Goal: Task Accomplishment & Management: Use online tool/utility

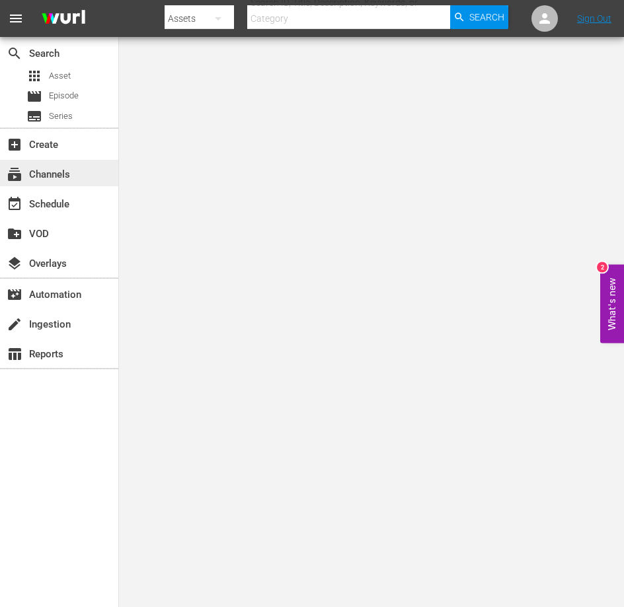
click at [30, 178] on div "subscriptions Channels" at bounding box center [37, 172] width 74 height 12
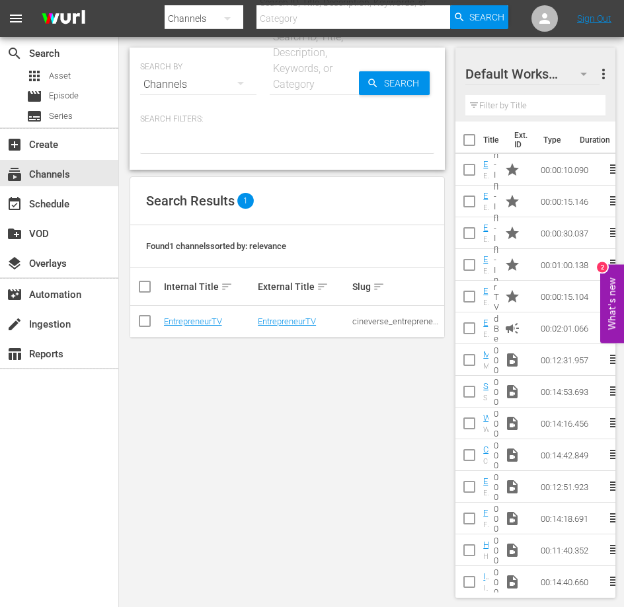
click at [596, 24] on nav "menu Search By Channels Search ID, Title, Description, Keywords, or Category Se…" at bounding box center [312, 18] width 624 height 37
click at [593, 18] on link "Sign Out" at bounding box center [594, 18] width 34 height 11
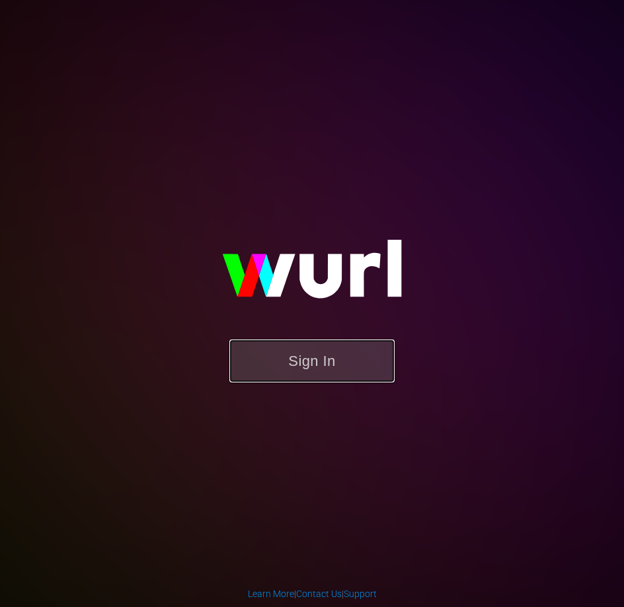
click at [323, 373] on button "Sign In" at bounding box center [311, 361] width 165 height 43
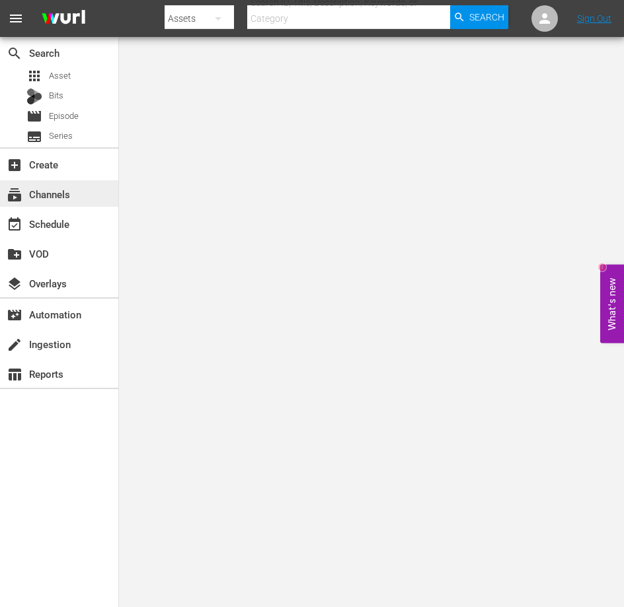
click at [32, 198] on div "subscriptions Channels" at bounding box center [37, 192] width 74 height 12
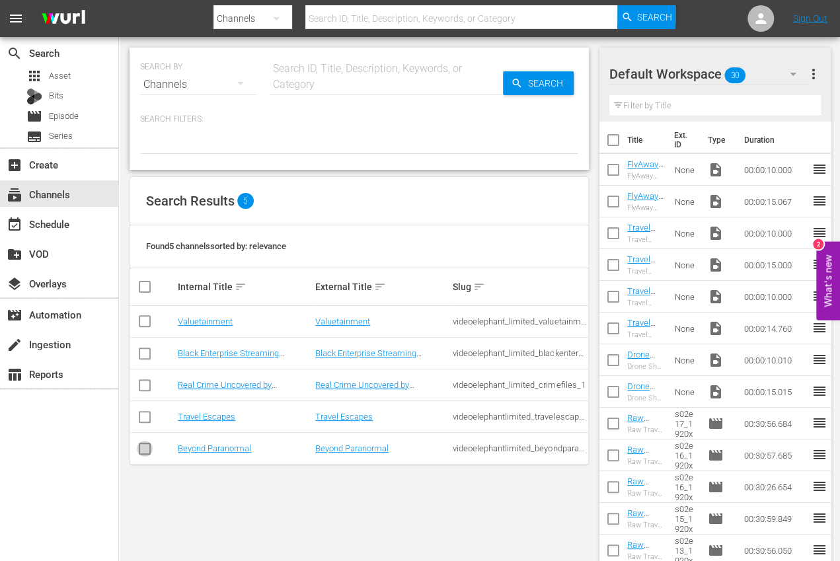
click at [145, 447] on input "checkbox" at bounding box center [145, 451] width 16 height 16
checkbox input "true"
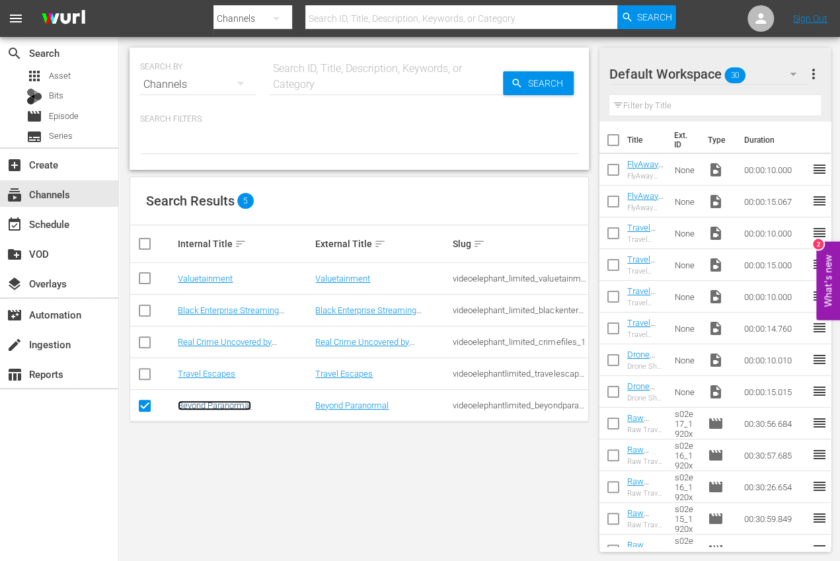
click at [229, 404] on link "Beyond Paranormal" at bounding box center [214, 405] width 73 height 10
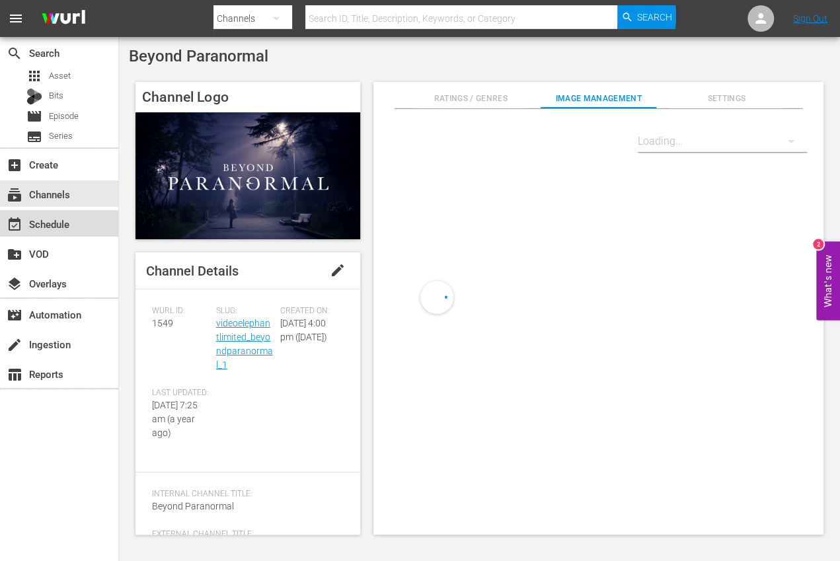
click at [75, 224] on div "event_available Schedule" at bounding box center [59, 223] width 118 height 26
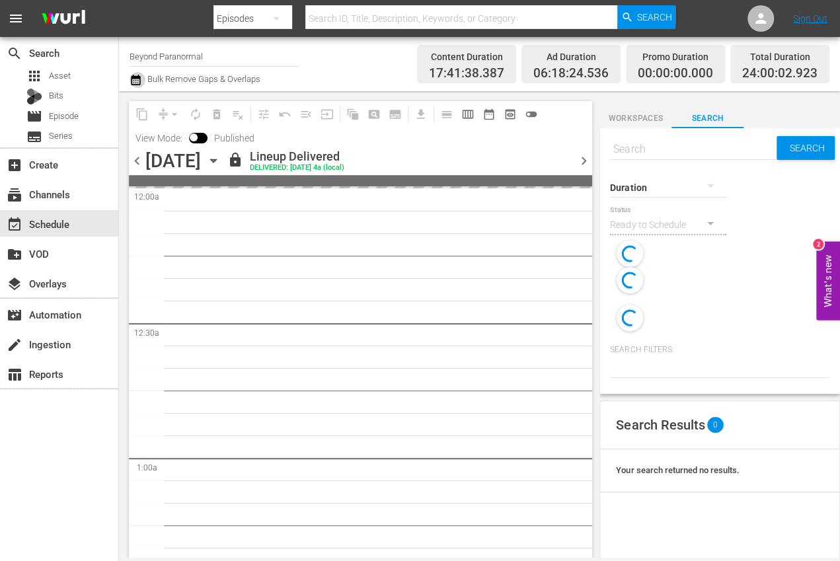
click at [136, 82] on icon "button" at bounding box center [135, 80] width 13 height 16
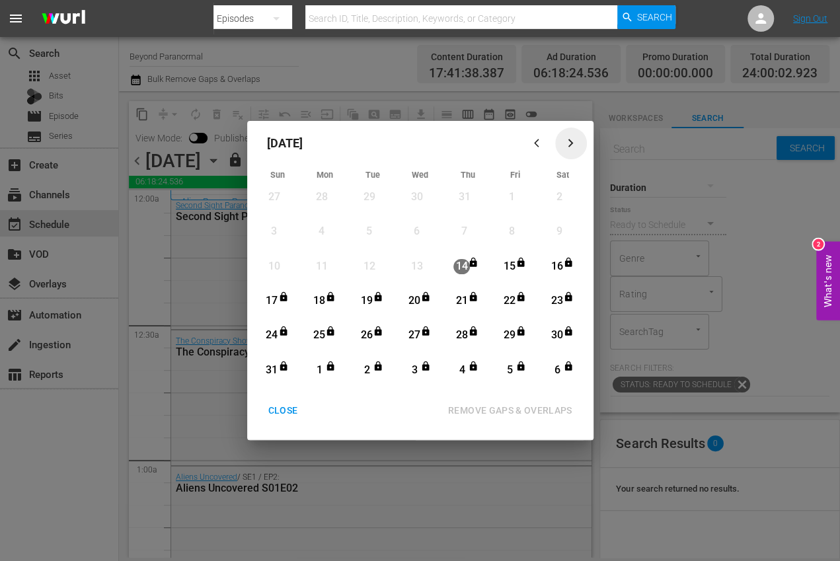
click at [566, 141] on icon "button" at bounding box center [570, 143] width 10 height 10
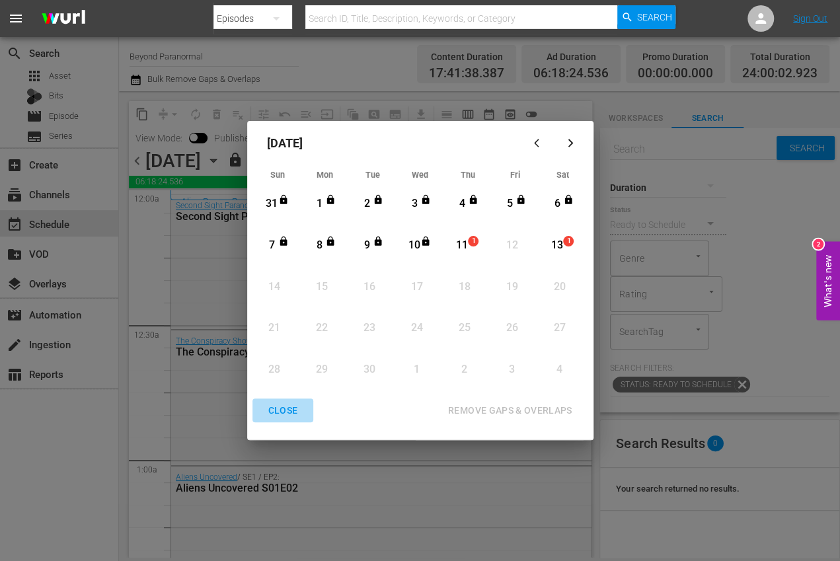
click at [282, 415] on div "CLOSE" at bounding box center [283, 410] width 51 height 17
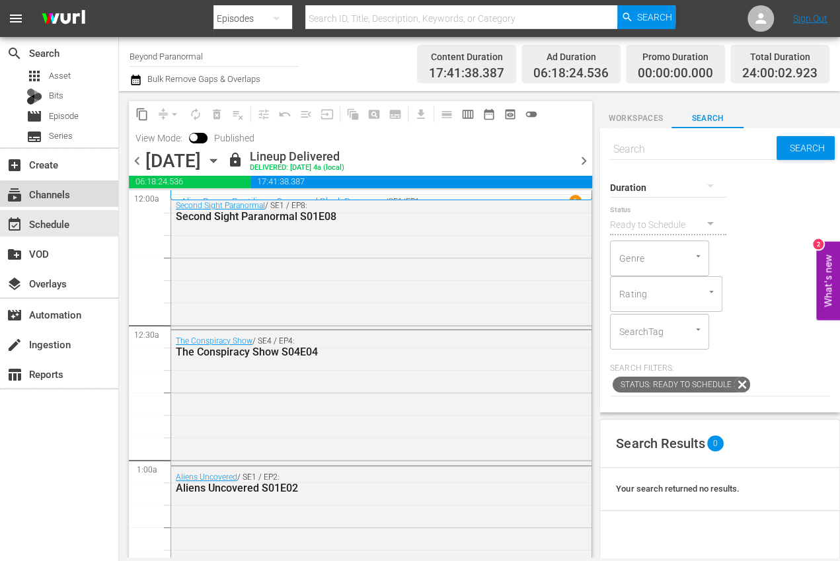
click at [70, 198] on div "subscriptions Channels" at bounding box center [37, 192] width 74 height 12
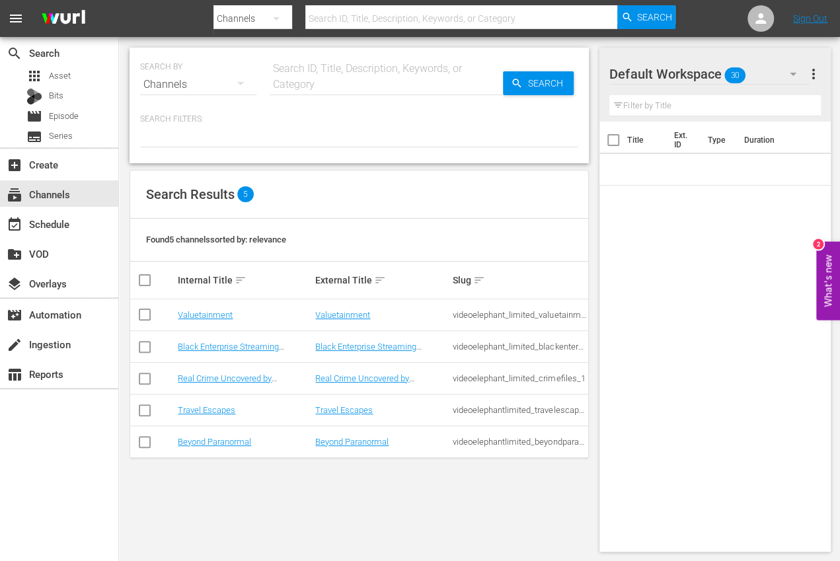
click at [148, 439] on input "checkbox" at bounding box center [145, 445] width 16 height 16
checkbox input "true"
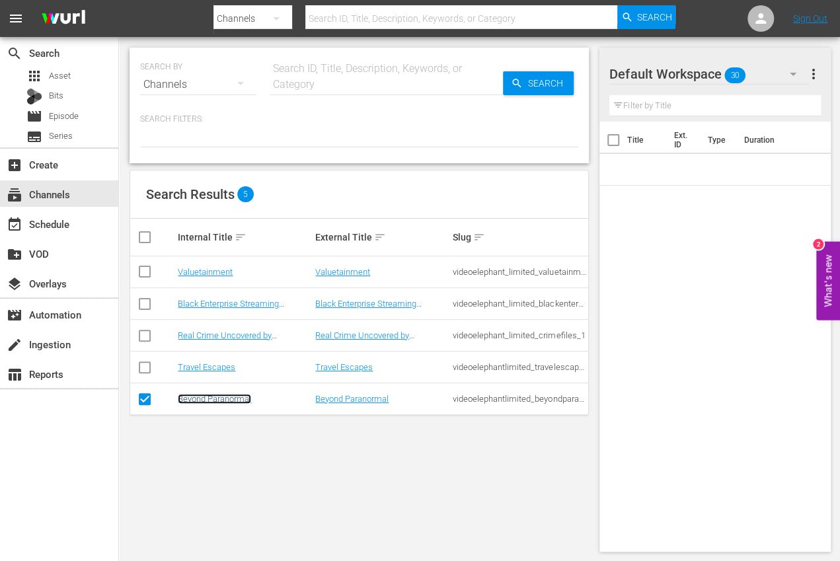
click at [223, 395] on link "Beyond Paranormal" at bounding box center [214, 399] width 73 height 10
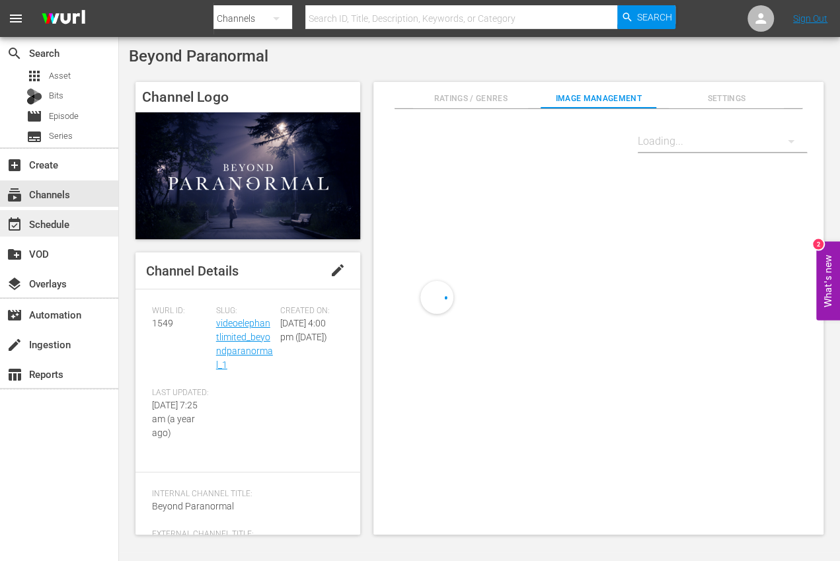
click at [44, 225] on div "event_available Schedule" at bounding box center [37, 222] width 74 height 12
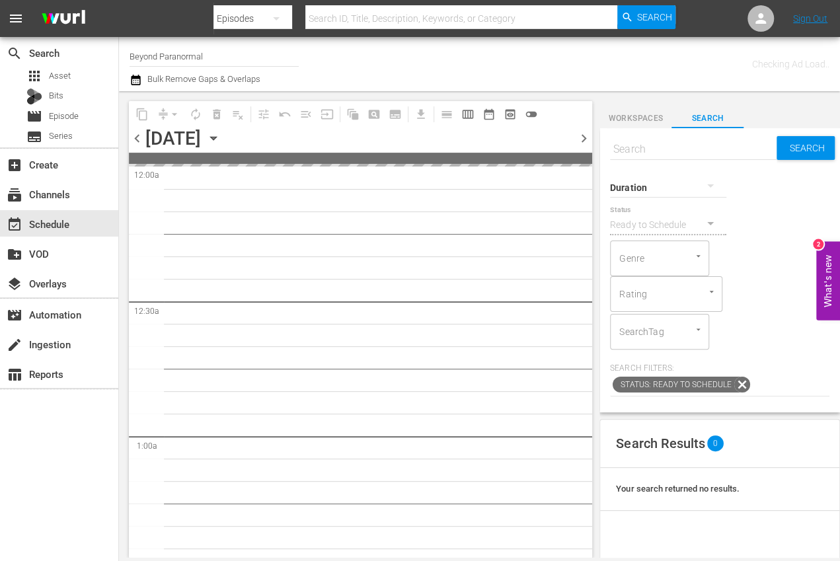
click at [221, 135] on icon "button" at bounding box center [213, 138] width 15 height 15
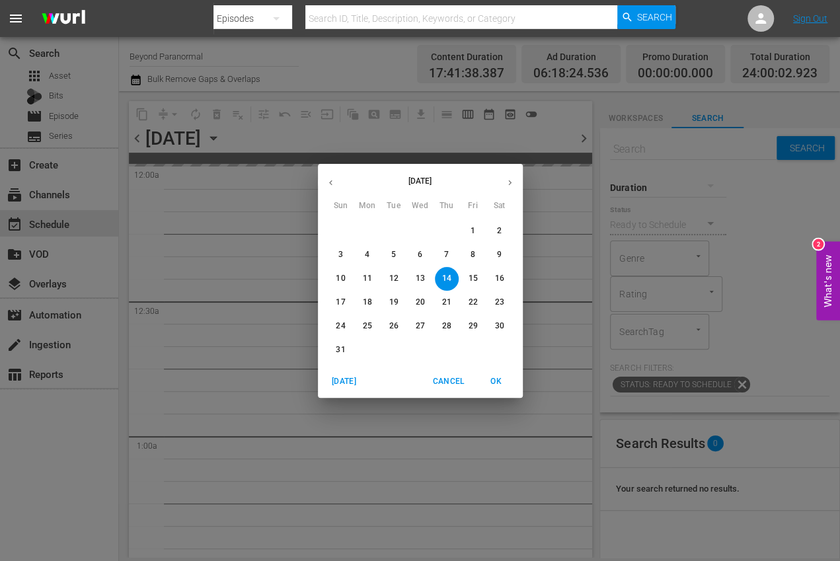
click at [511, 182] on icon "button" at bounding box center [510, 183] width 10 height 10
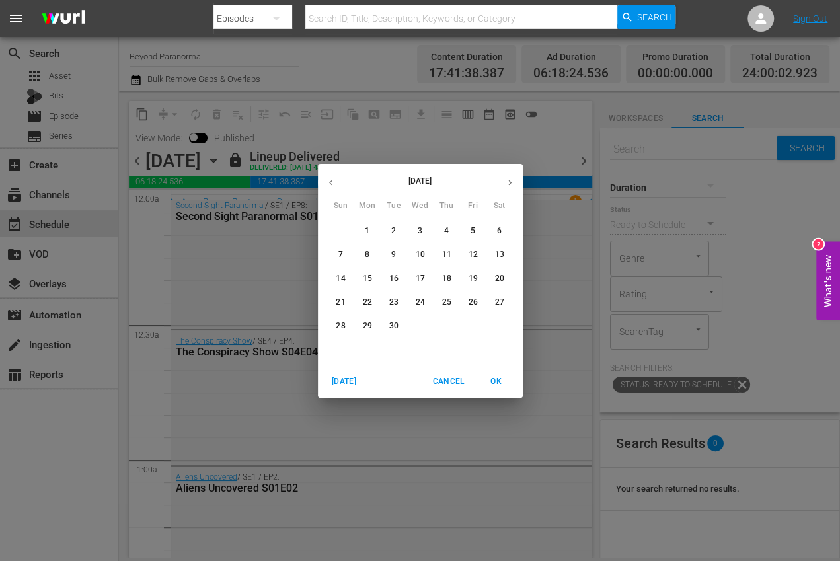
click at [447, 256] on p "11" at bounding box center [445, 254] width 9 height 11
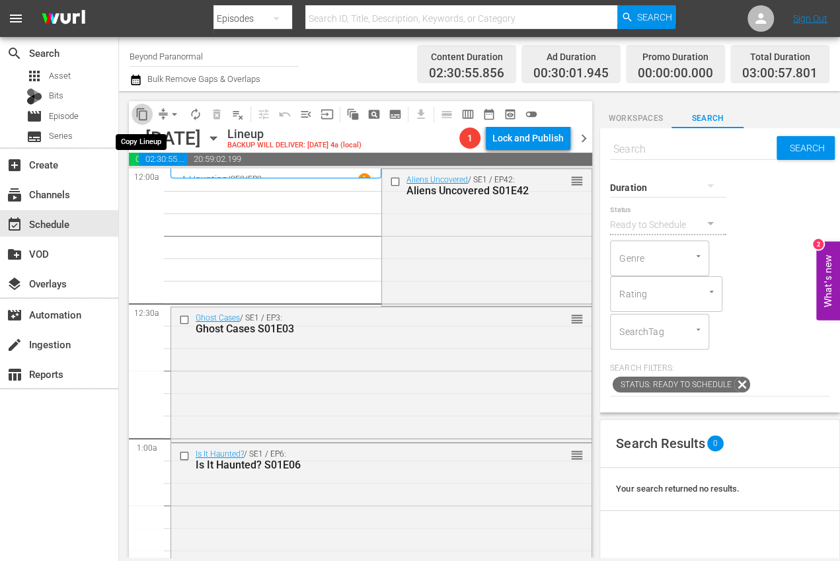
click at [144, 112] on span "content_copy" at bounding box center [141, 114] width 13 height 13
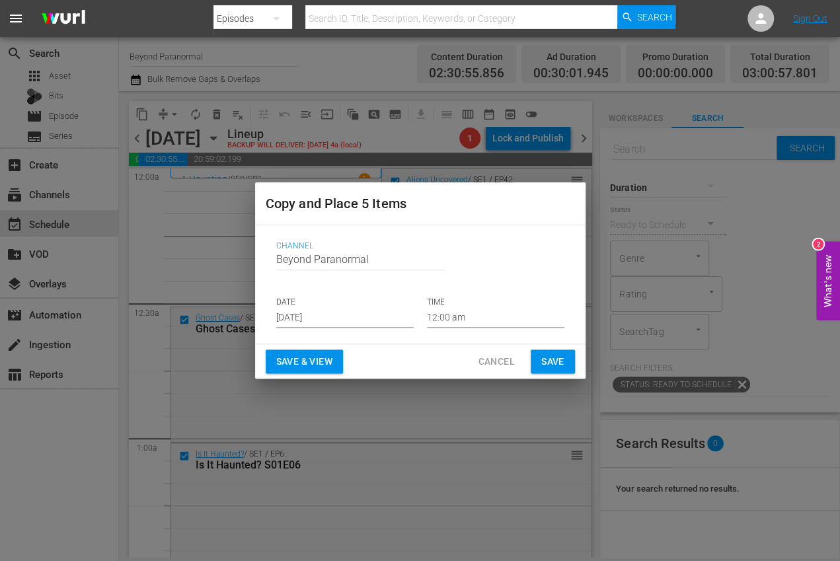
click at [298, 320] on input "[DATE]" at bounding box center [344, 318] width 137 height 20
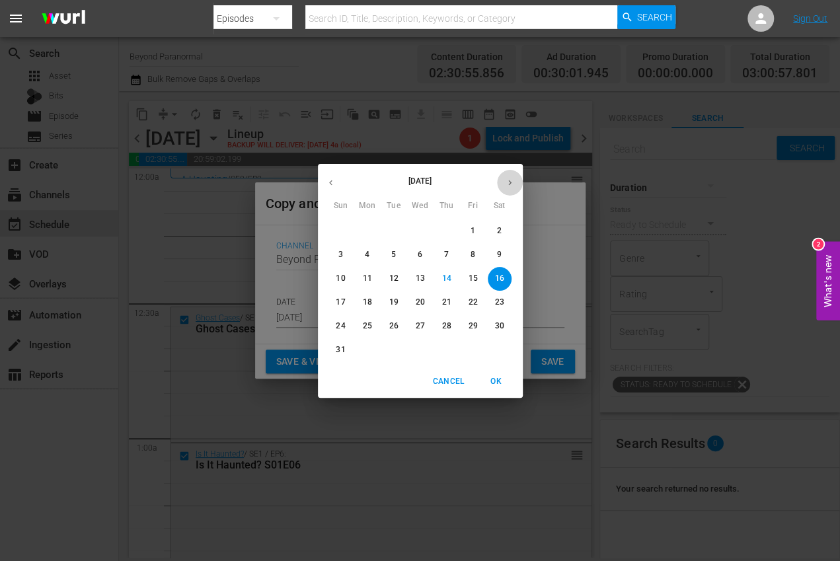
click at [510, 186] on icon "button" at bounding box center [510, 183] width 10 height 10
click at [447, 261] on button "11" at bounding box center [447, 255] width 24 height 24
type input "[DATE]"
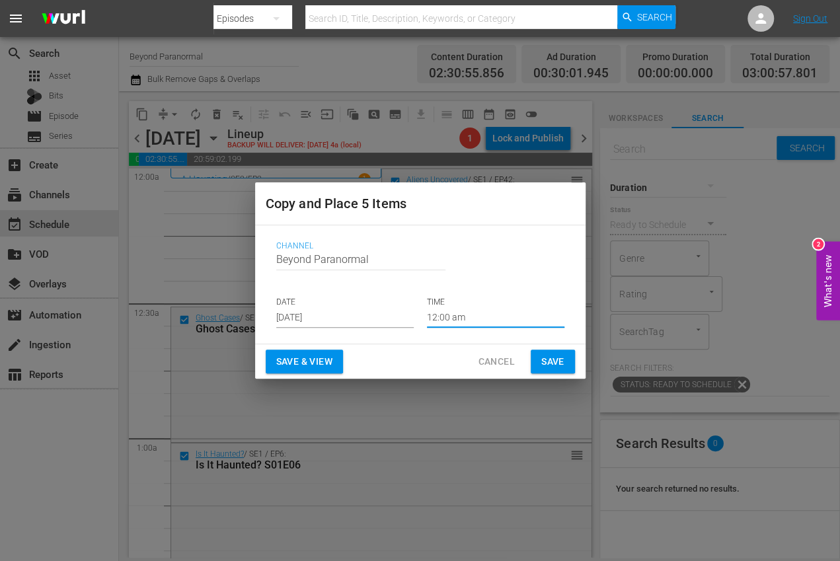
click at [444, 318] on input "12:00 am" at bounding box center [495, 318] width 137 height 20
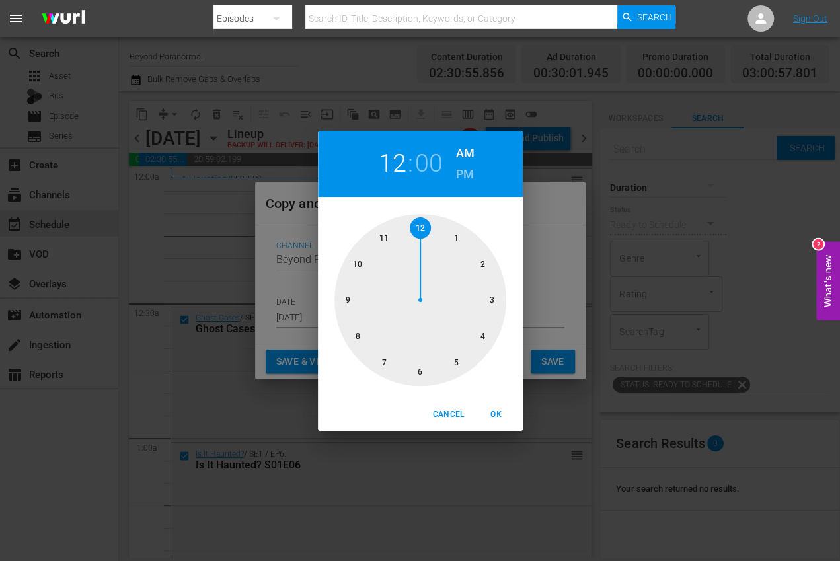
click at [497, 309] on div at bounding box center [420, 300] width 172 height 172
click at [495, 419] on span "OK" at bounding box center [496, 415] width 32 height 14
type input "03:00 am"
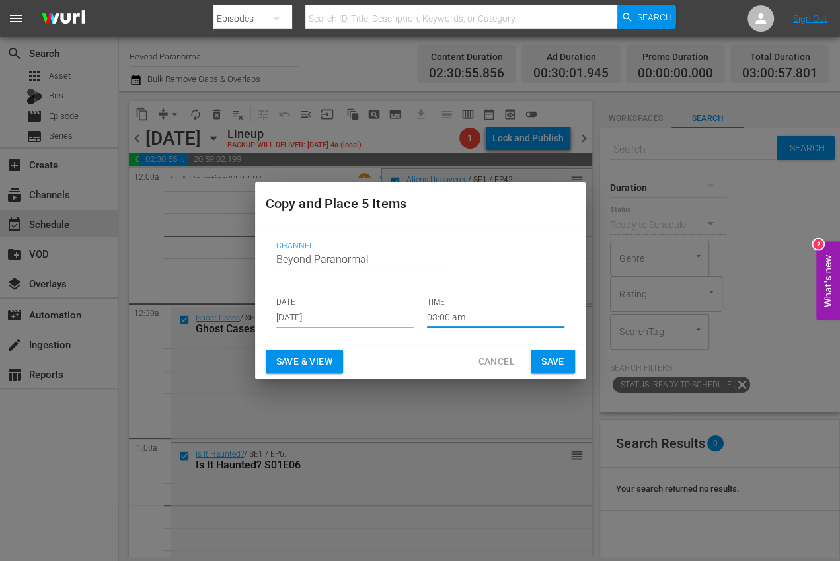
click at [546, 369] on span "Save" at bounding box center [552, 361] width 23 height 17
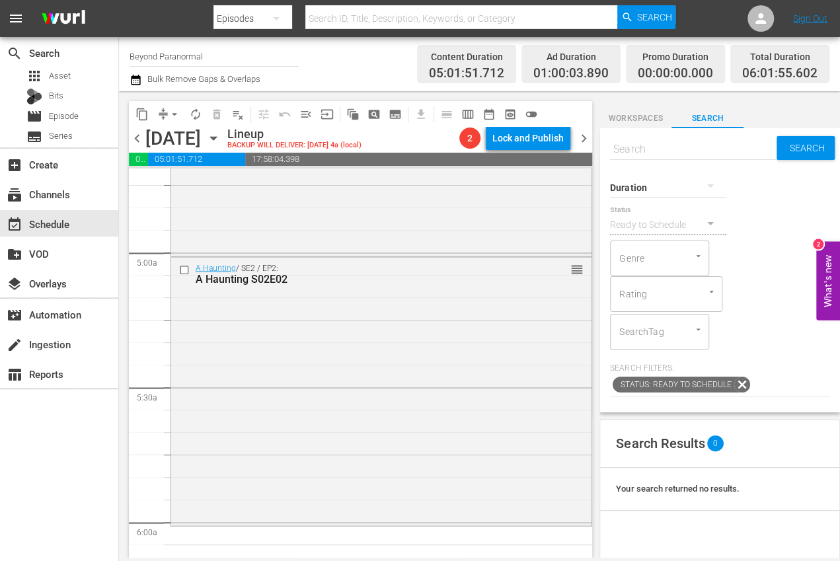
scroll to position [1266, 0]
click at [141, 116] on span "content_copy" at bounding box center [141, 114] width 13 height 13
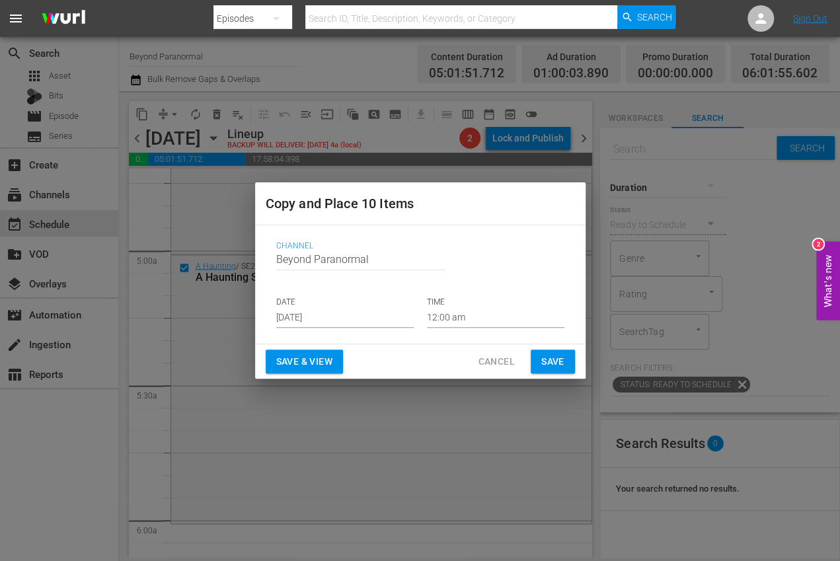
click at [324, 311] on input "[DATE]" at bounding box center [344, 318] width 137 height 20
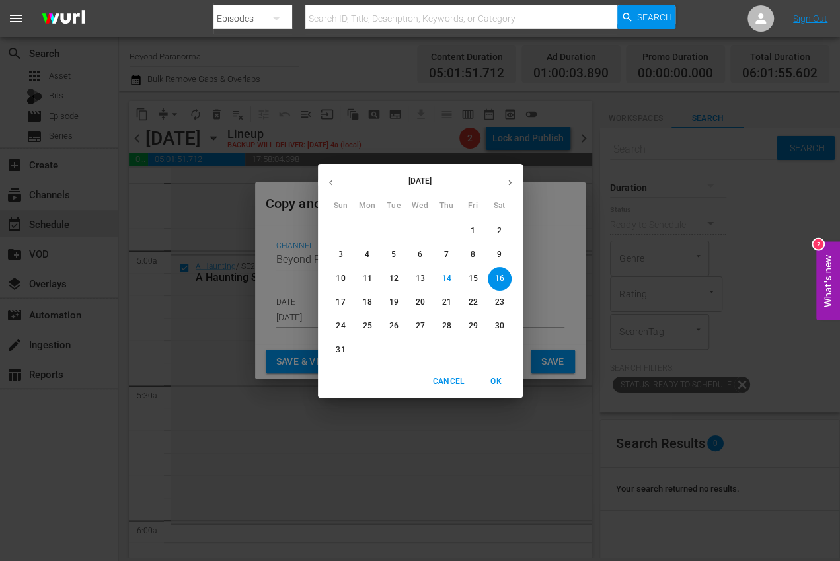
click at [506, 186] on icon "button" at bounding box center [510, 183] width 10 height 10
click at [445, 256] on p "11" at bounding box center [445, 254] width 9 height 11
type input "[DATE]"
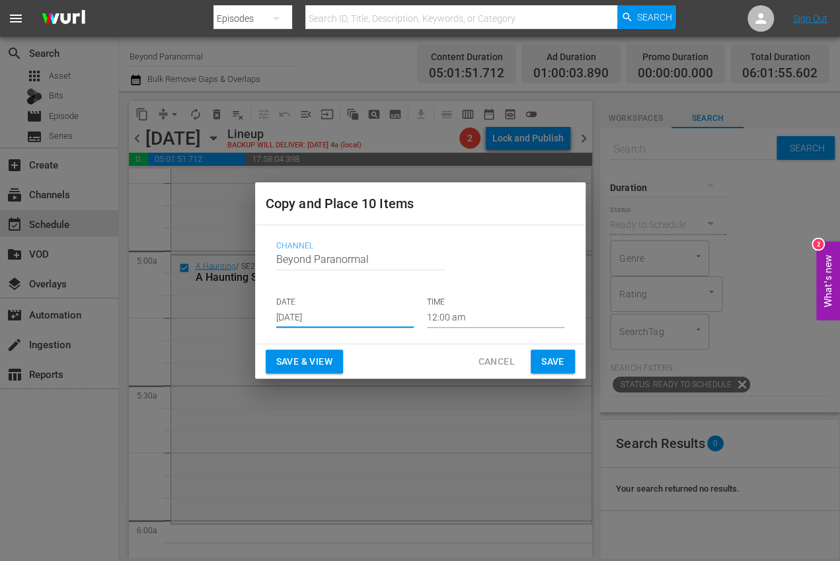
click at [447, 322] on input "12:00 am" at bounding box center [495, 318] width 137 height 20
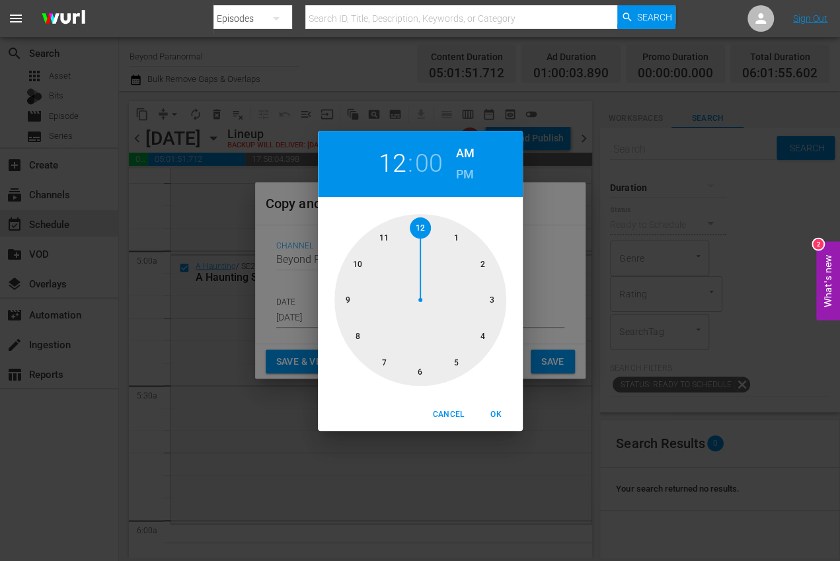
click at [421, 359] on div at bounding box center [420, 300] width 172 height 172
click at [495, 412] on span "OK" at bounding box center [496, 415] width 32 height 14
type input "06:00 am"
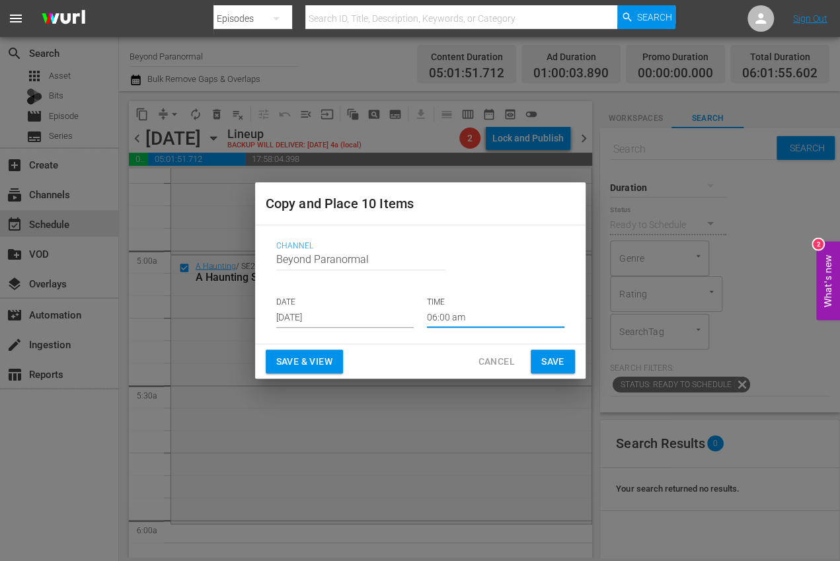
click at [558, 366] on span "Save" at bounding box center [552, 361] width 23 height 17
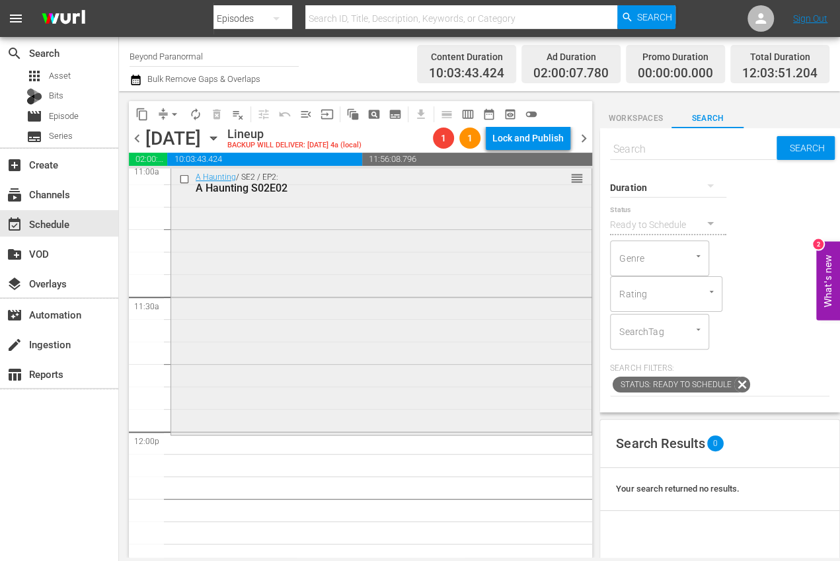
scroll to position [2913, 0]
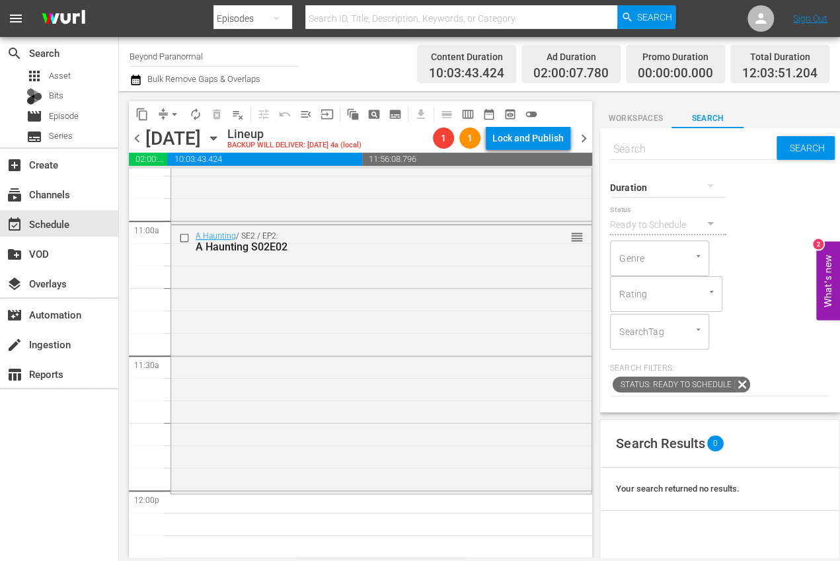
click at [185, 235] on input "checkbox" at bounding box center [186, 238] width 14 height 11
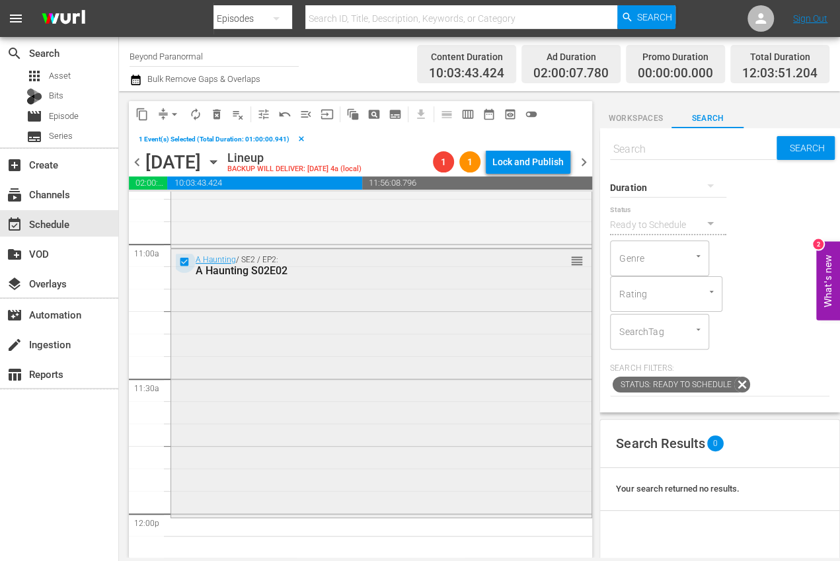
click at [184, 261] on input "checkbox" at bounding box center [186, 261] width 14 height 11
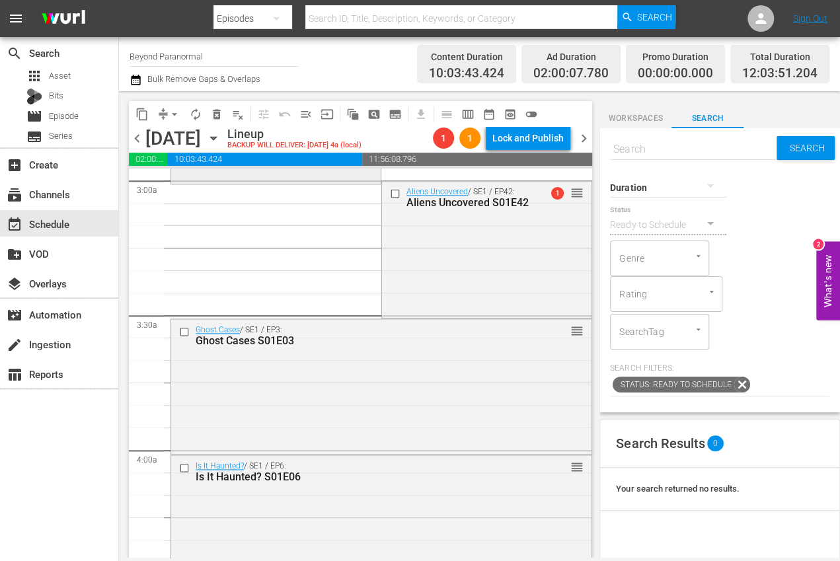
scroll to position [759, 0]
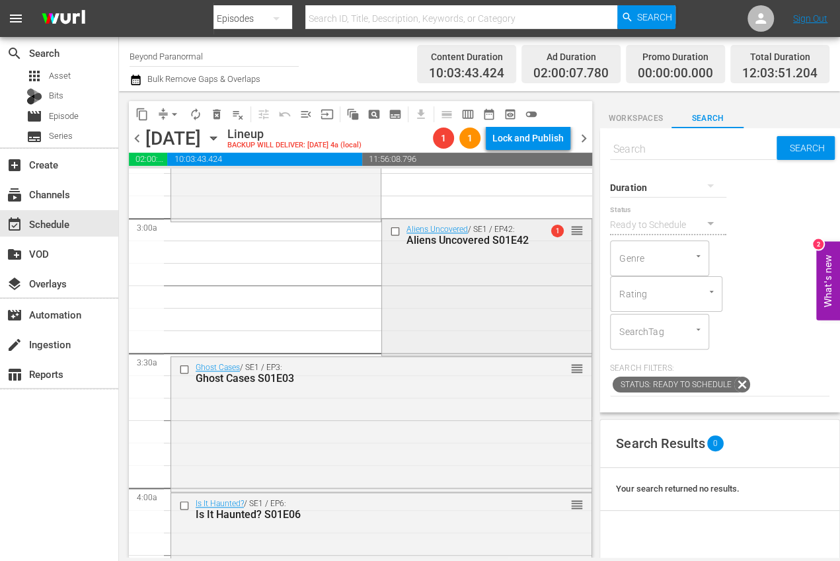
click at [393, 231] on input "checkbox" at bounding box center [397, 230] width 14 height 11
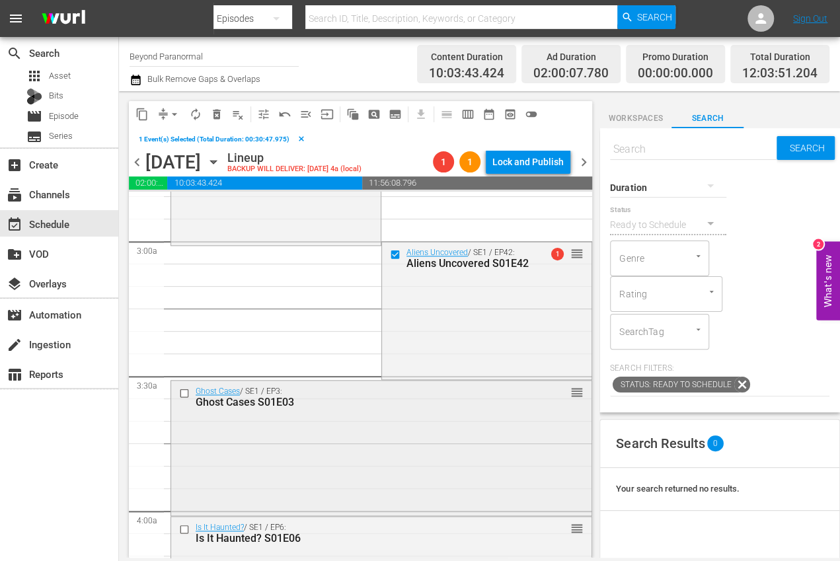
click at [183, 393] on input "checkbox" at bounding box center [186, 392] width 14 height 11
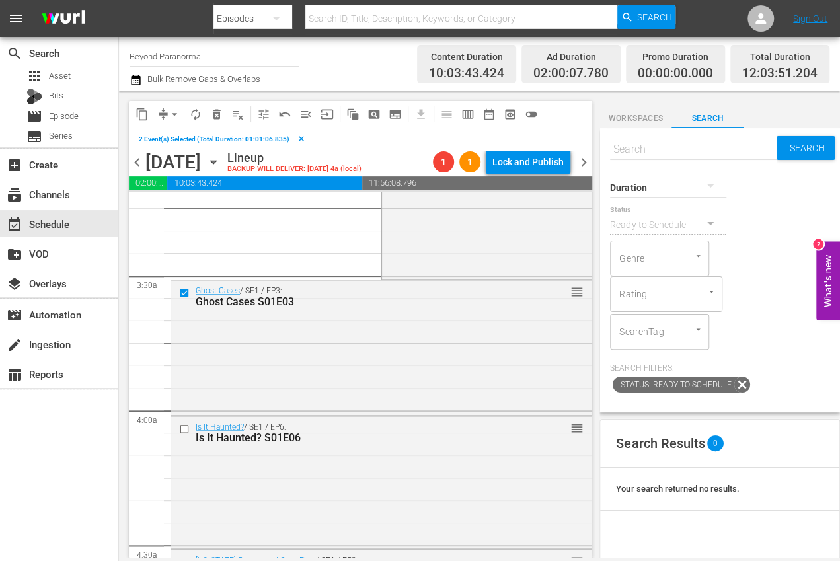
scroll to position [910, 0]
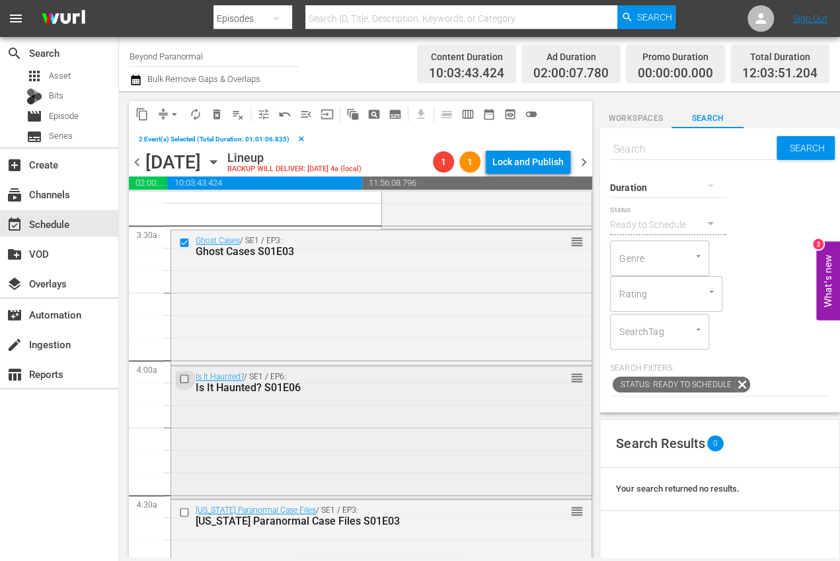
click at [184, 377] on input "checkbox" at bounding box center [186, 378] width 14 height 11
click at [187, 509] on input "checkbox" at bounding box center [186, 512] width 14 height 11
click at [184, 515] on input "checkbox" at bounding box center [186, 512] width 14 height 11
click at [184, 379] on input "checkbox" at bounding box center [186, 378] width 14 height 11
click at [182, 249] on div at bounding box center [186, 243] width 20 height 16
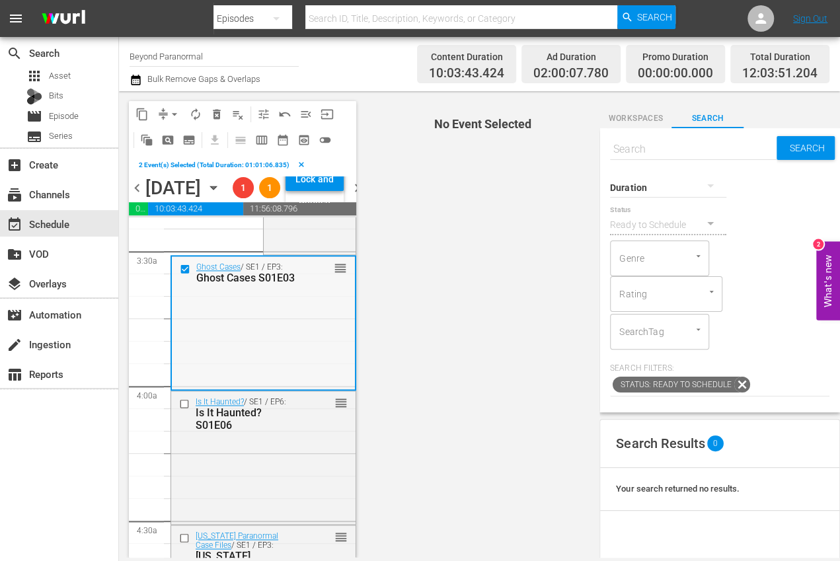
click at [184, 274] on input "checkbox" at bounding box center [187, 268] width 14 height 11
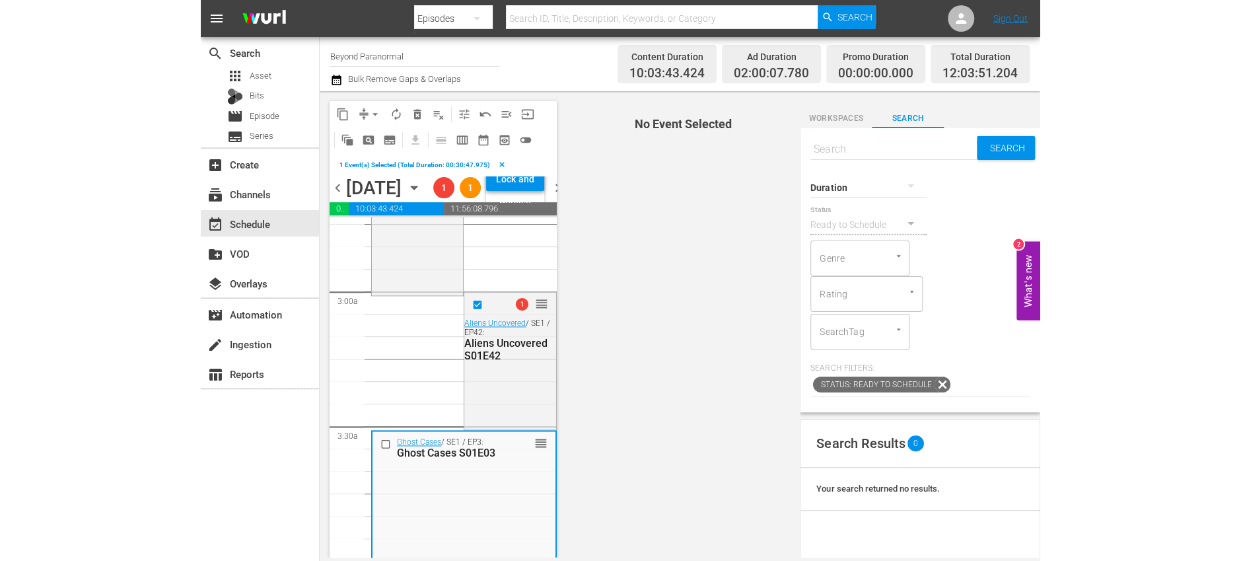
scroll to position [696, 0]
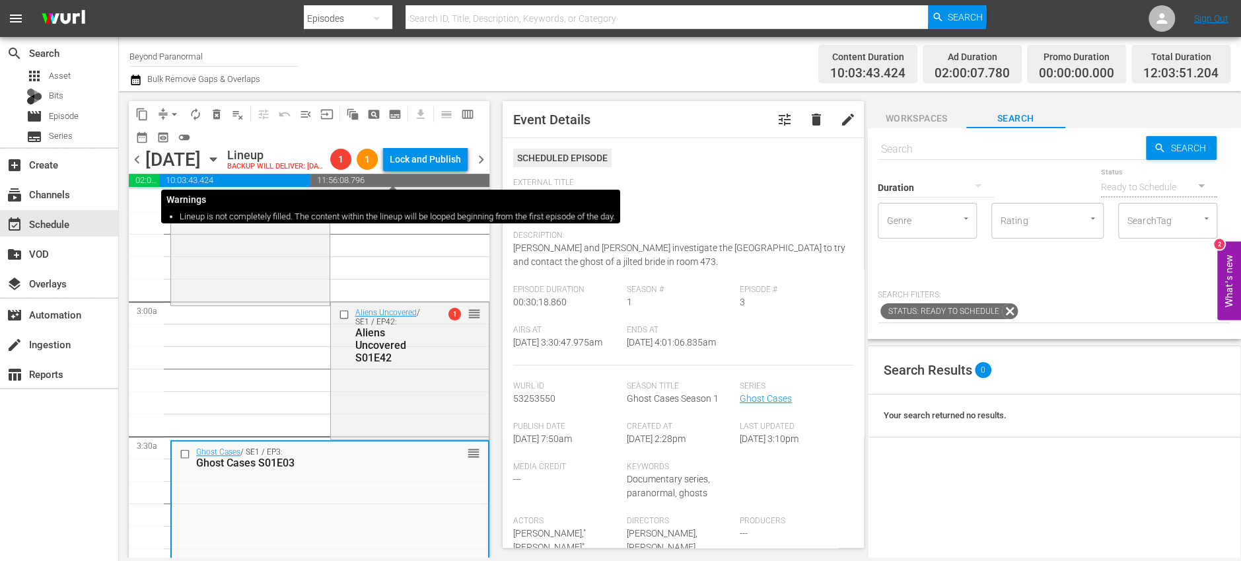
click at [378, 164] on span "1" at bounding box center [367, 159] width 21 height 11
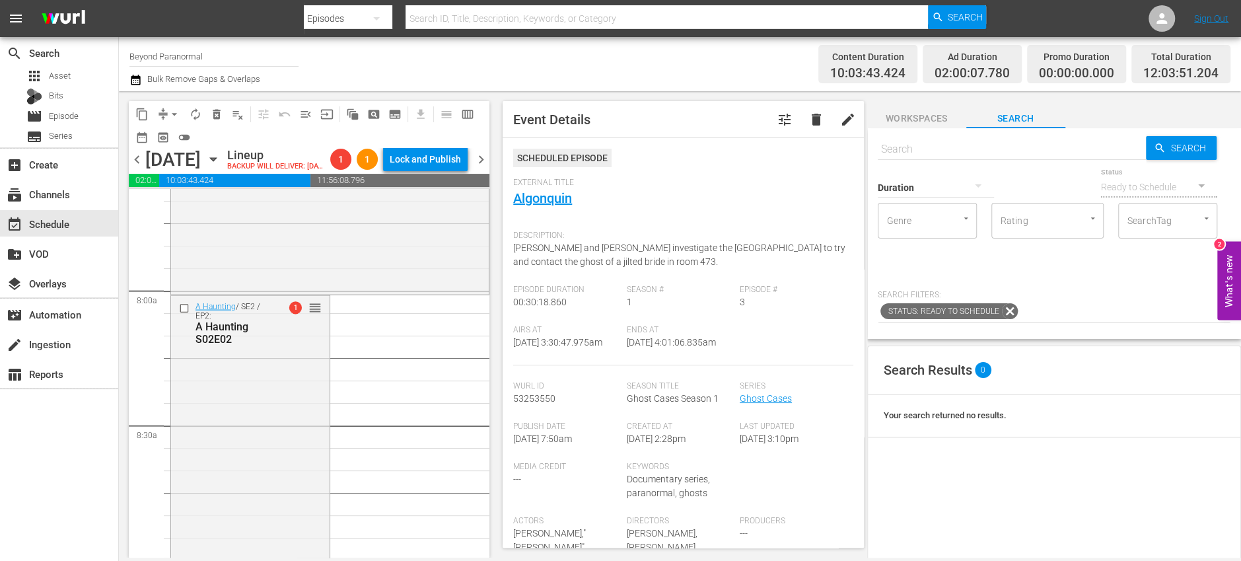
scroll to position [2053, 0]
click at [136, 79] on icon "button" at bounding box center [135, 80] width 13 height 16
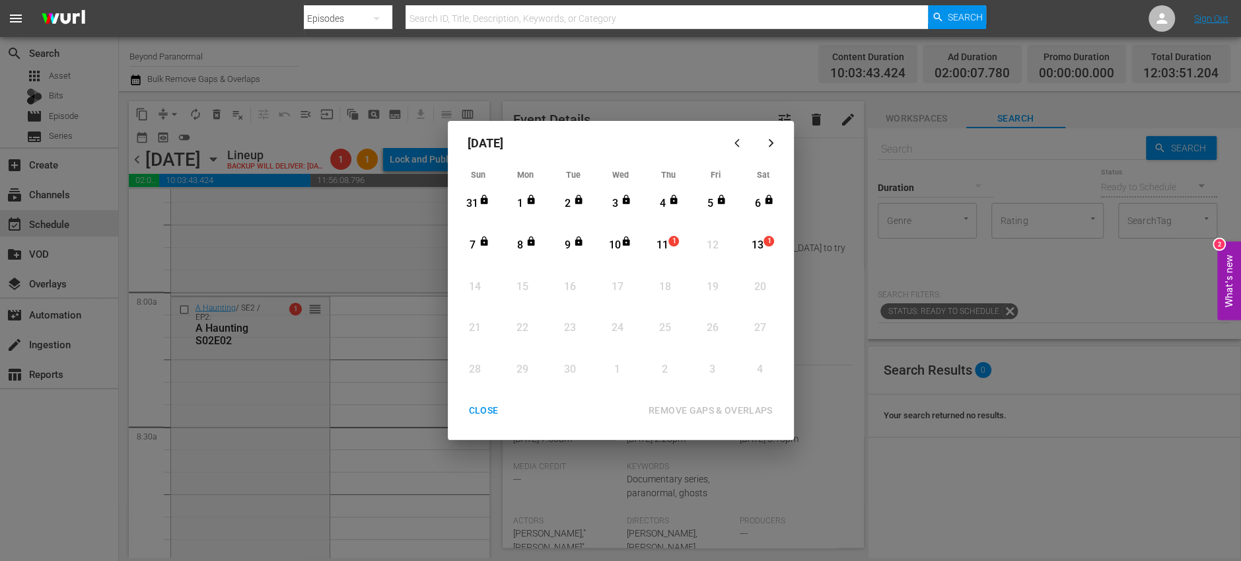
click at [623, 146] on icon "button" at bounding box center [737, 143] width 5 height 8
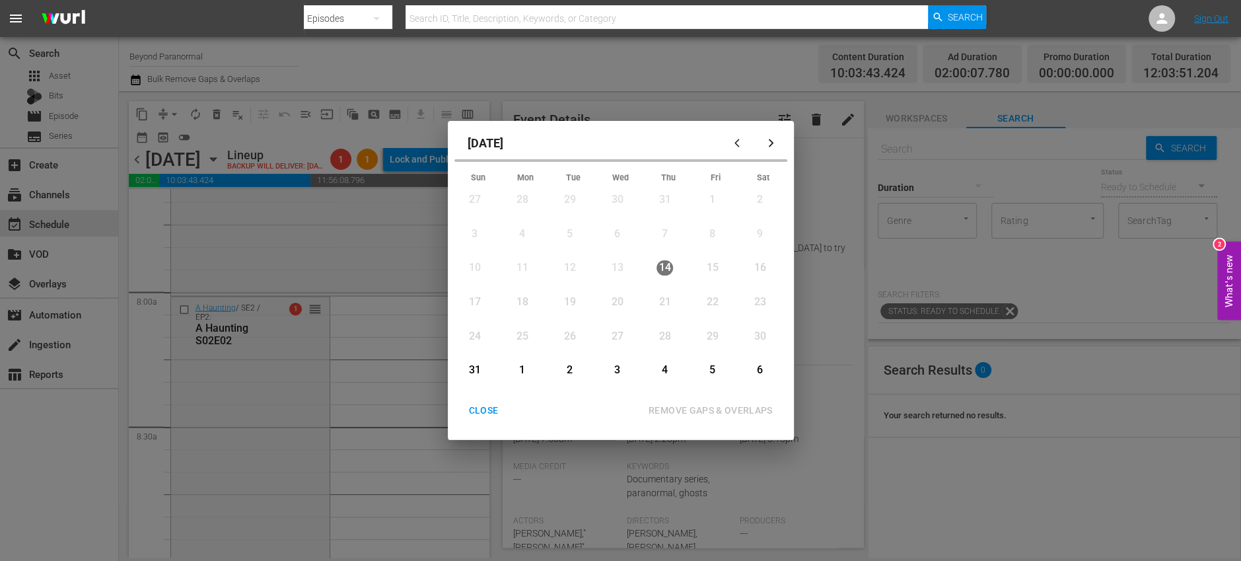
click at [623, 137] on button "button" at bounding box center [772, 143] width 32 height 32
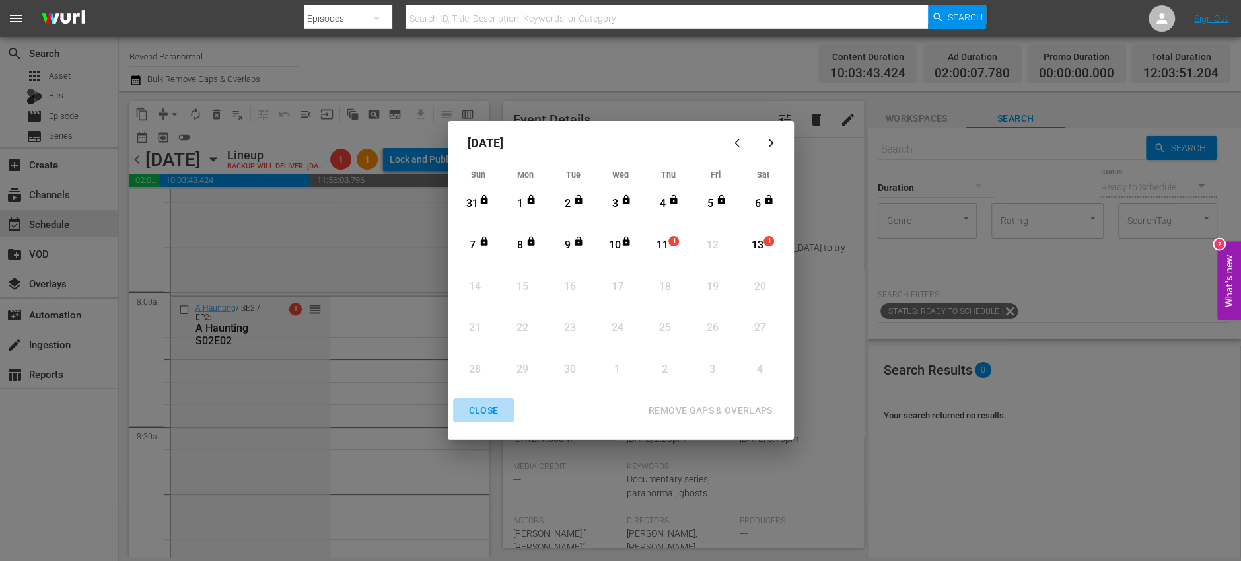
click at [486, 406] on div "CLOSE" at bounding box center [483, 410] width 51 height 17
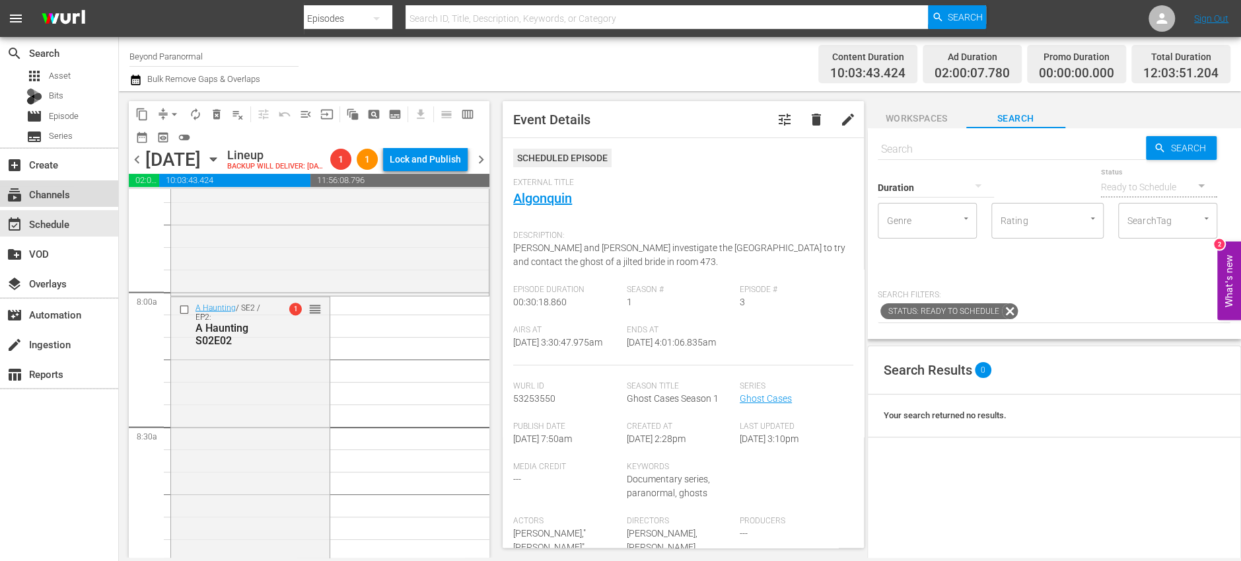
click at [50, 194] on div "subscriptions Channels" at bounding box center [37, 192] width 74 height 12
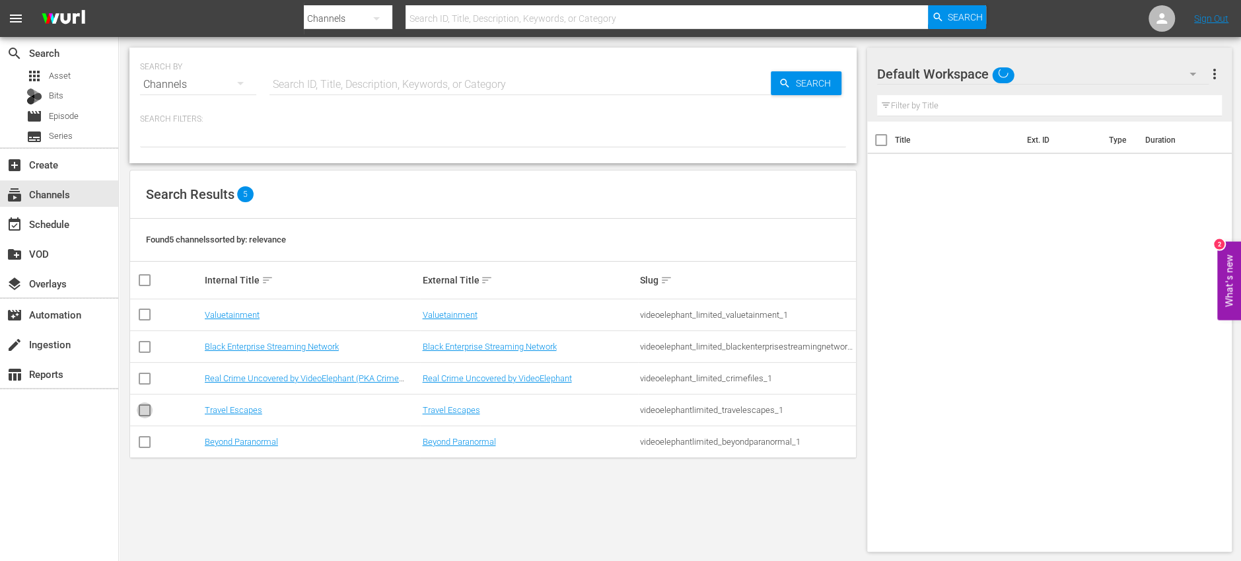
click at [143, 408] on input "checkbox" at bounding box center [145, 413] width 16 height 16
checkbox input "true"
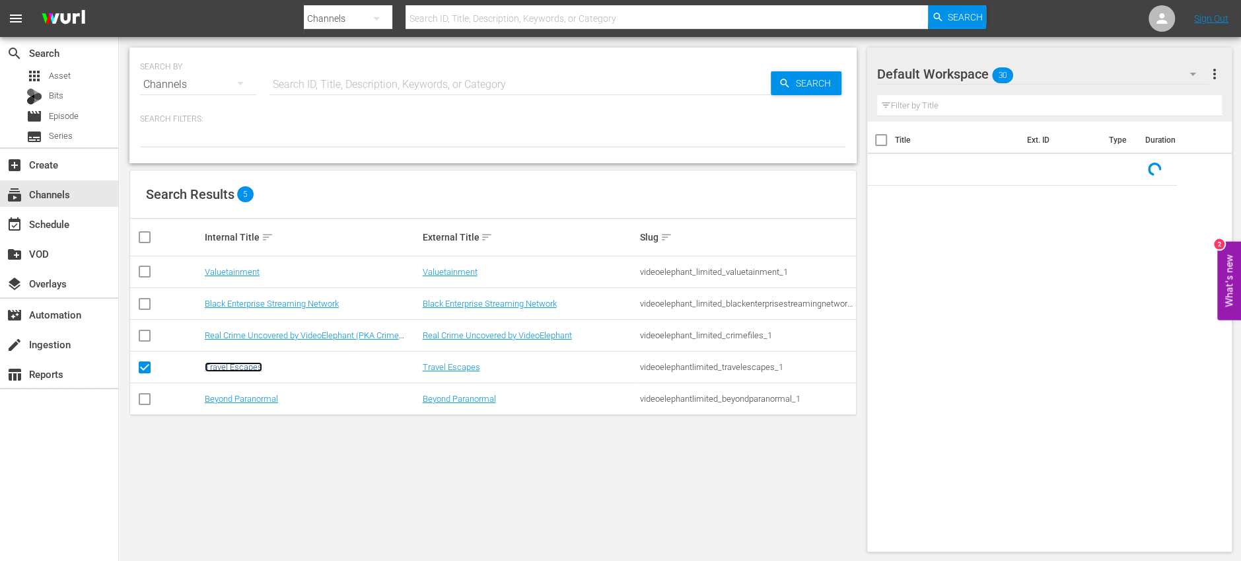
click at [235, 362] on link "Travel Escapes" at bounding box center [233, 367] width 57 height 10
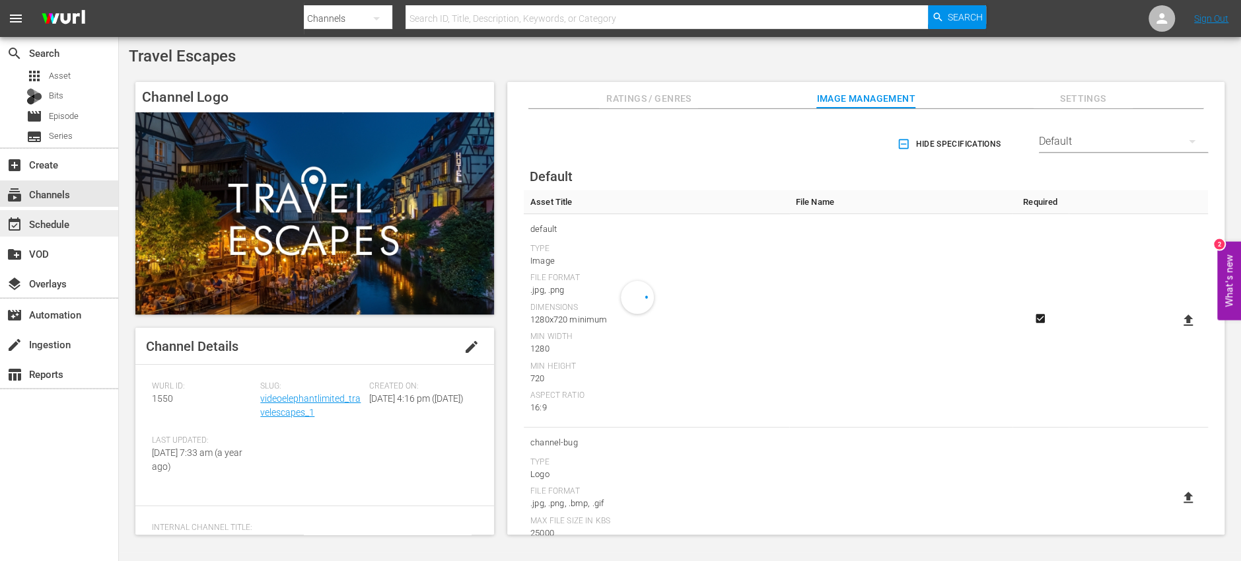
click at [80, 223] on div "event_available Schedule" at bounding box center [59, 223] width 118 height 26
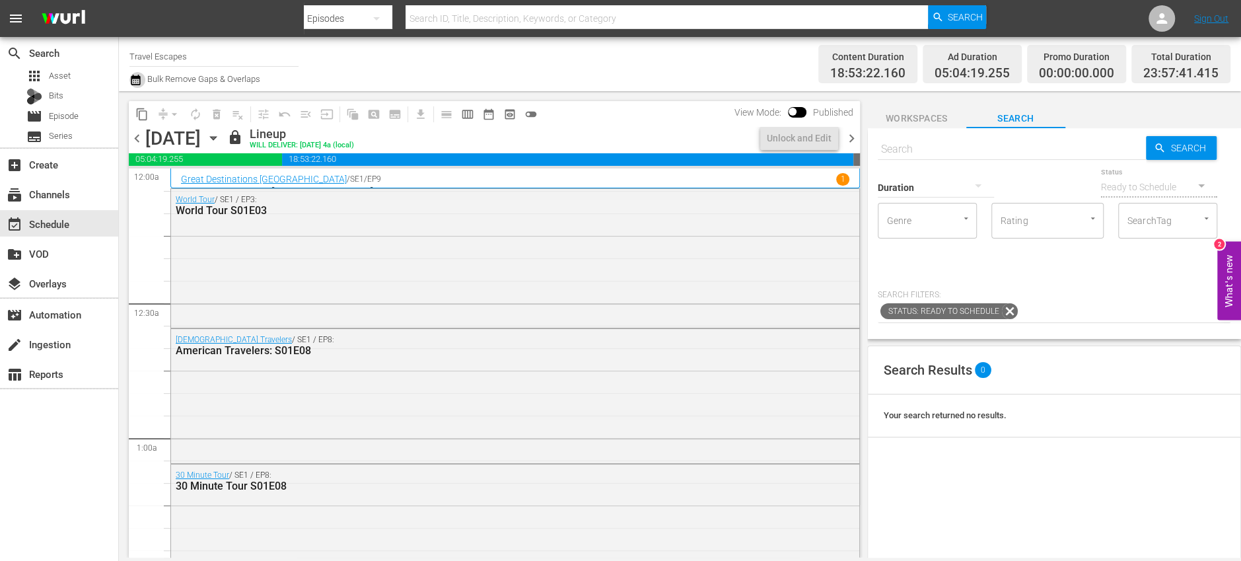
click at [133, 83] on icon "button" at bounding box center [135, 80] width 13 height 16
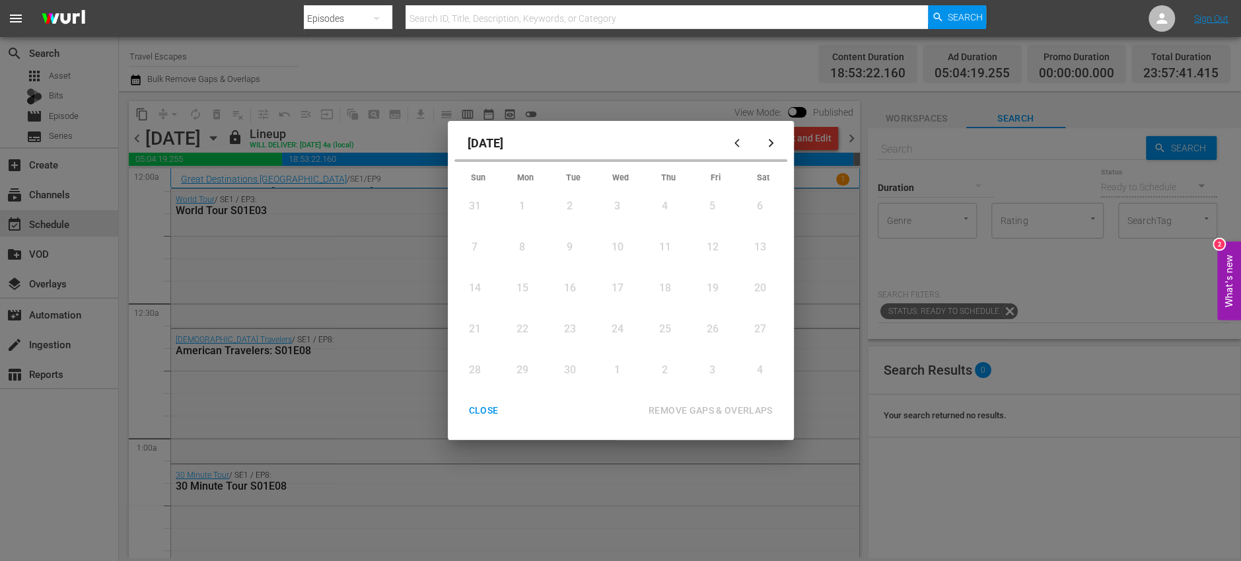
click at [488, 412] on div "CLOSE" at bounding box center [483, 410] width 51 height 17
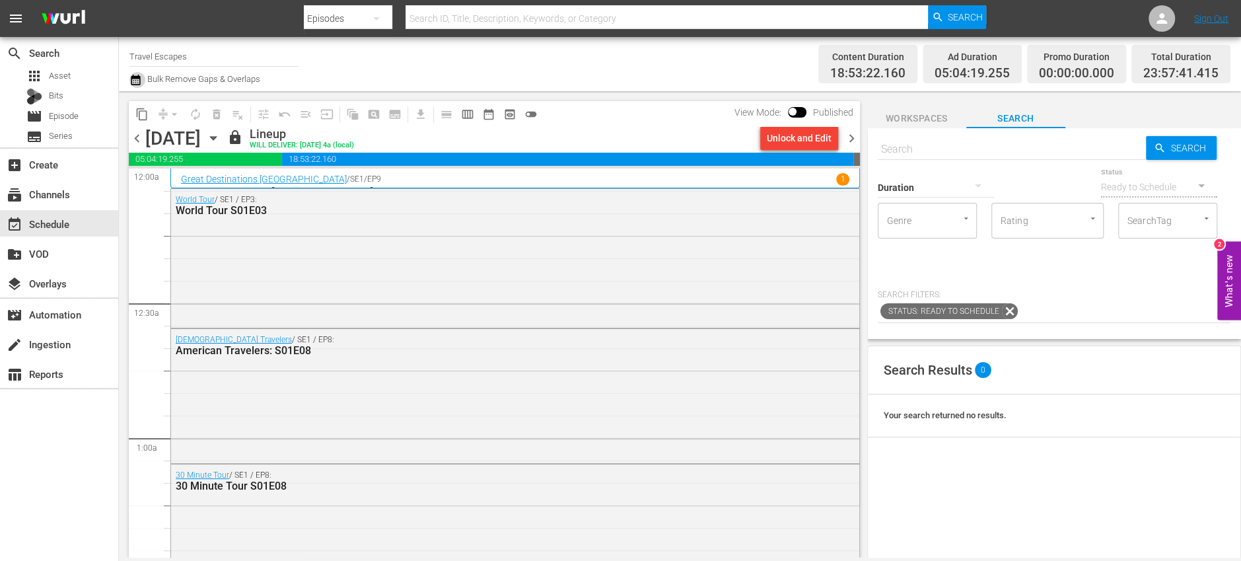
click at [136, 78] on icon "button" at bounding box center [135, 80] width 9 height 11
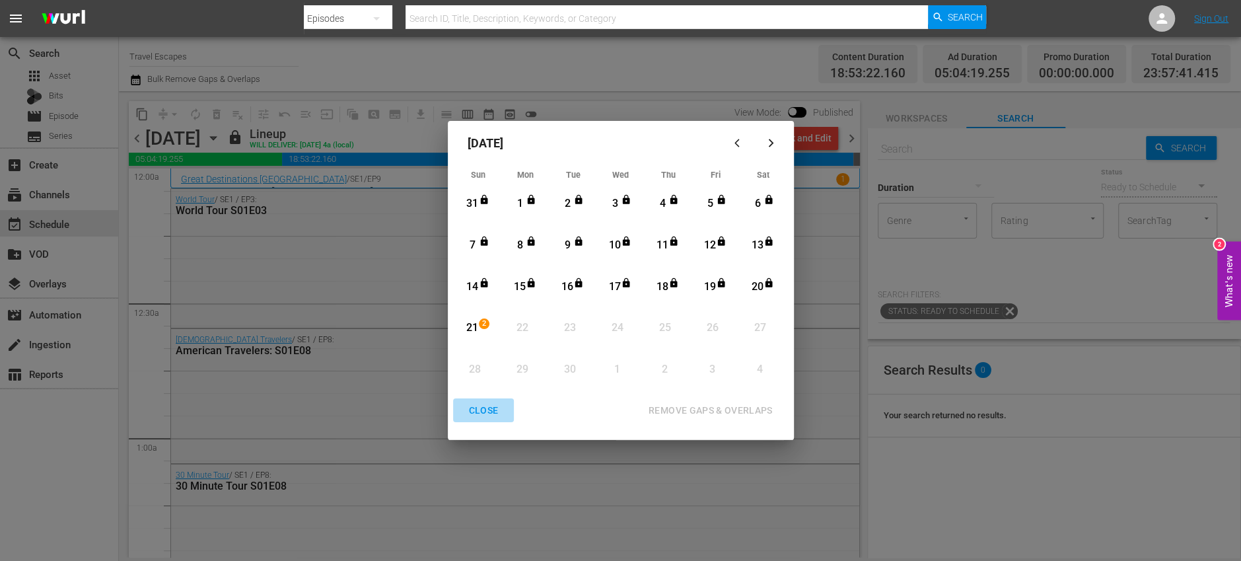
click at [482, 412] on div "CLOSE" at bounding box center [483, 410] width 51 height 17
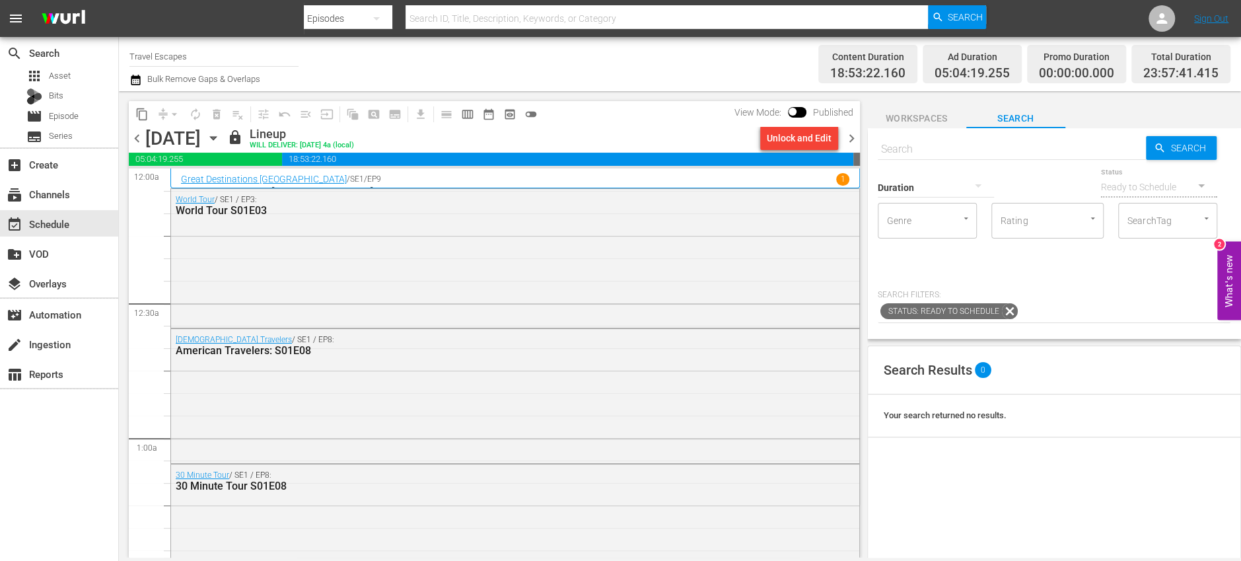
click at [135, 79] on icon "button" at bounding box center [135, 80] width 13 height 16
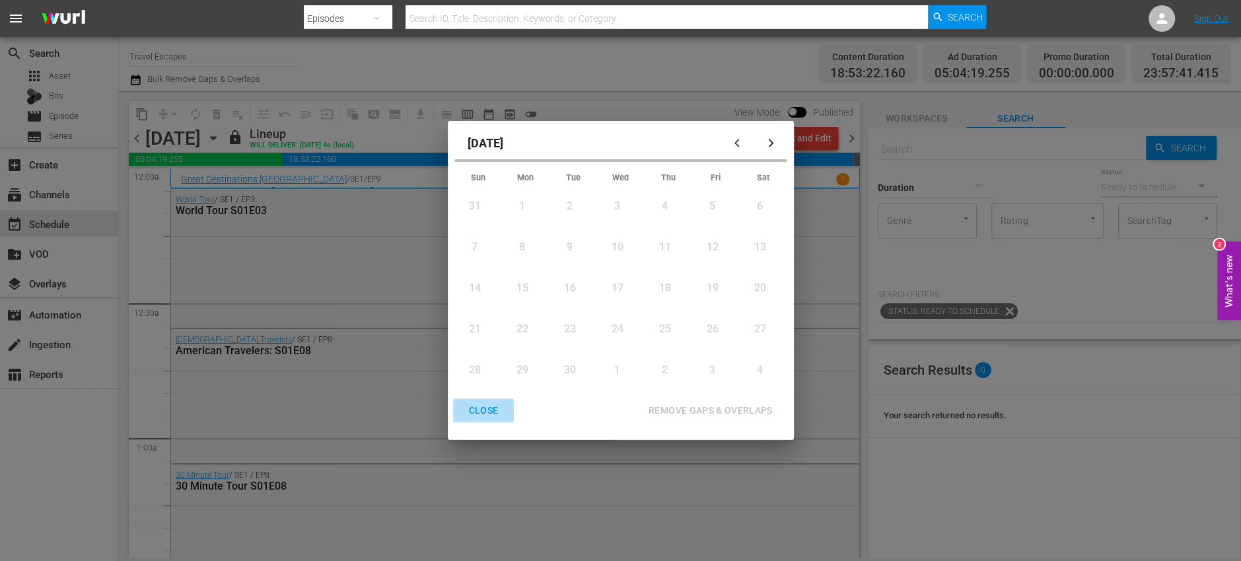
click at [483, 412] on div "CLOSE" at bounding box center [483, 410] width 51 height 17
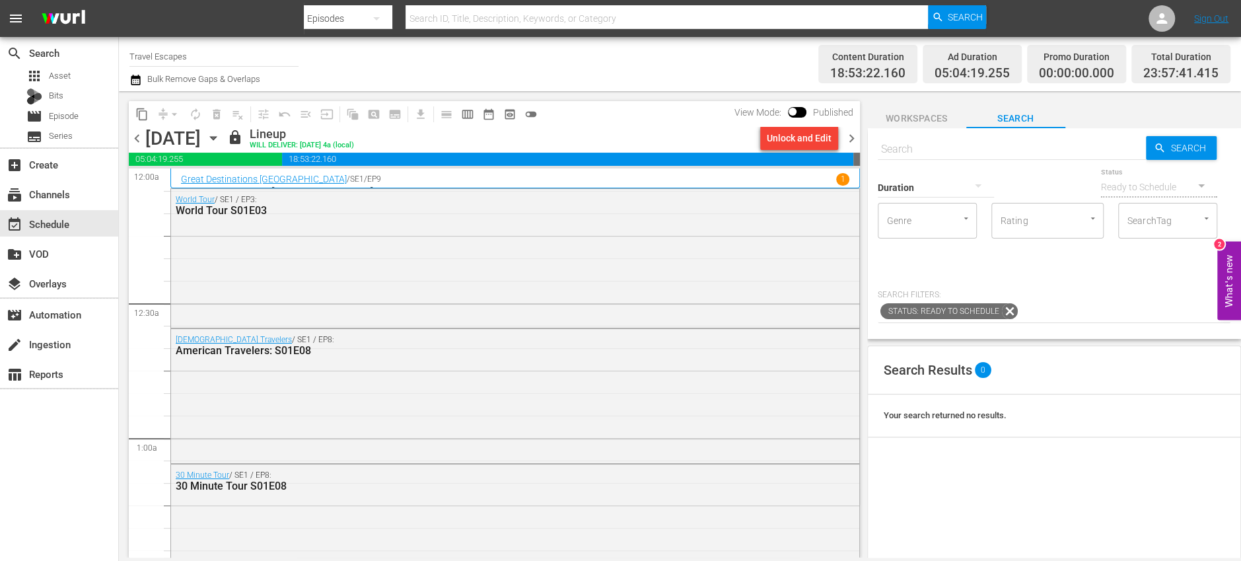
click at [216, 137] on icon "button" at bounding box center [213, 138] width 6 height 3
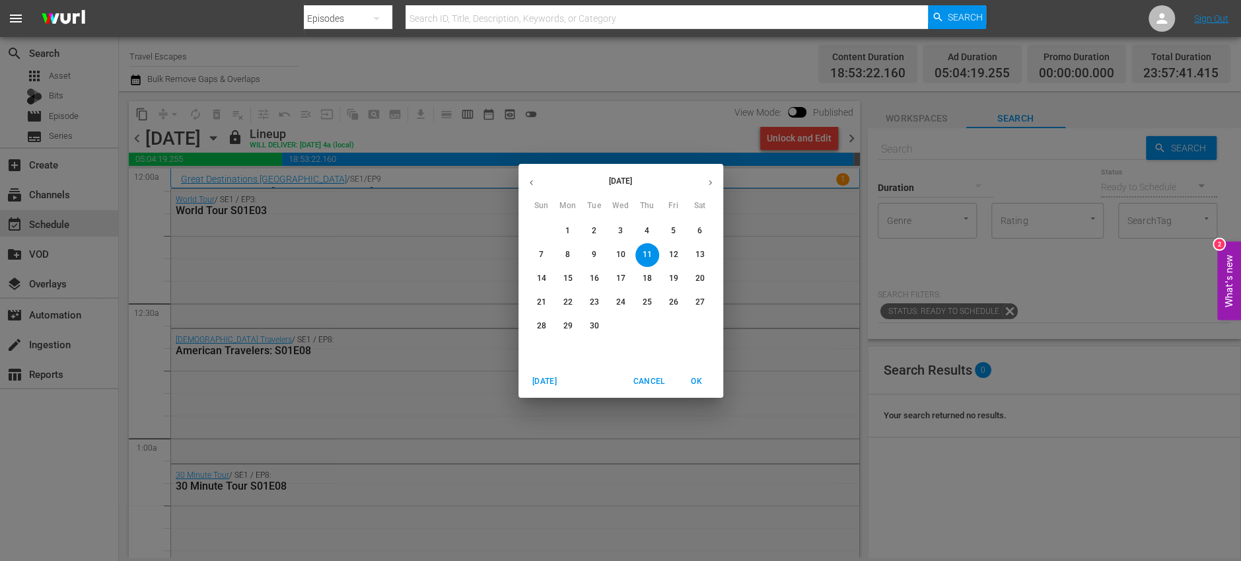
click at [565, 297] on p "22" at bounding box center [567, 302] width 9 height 11
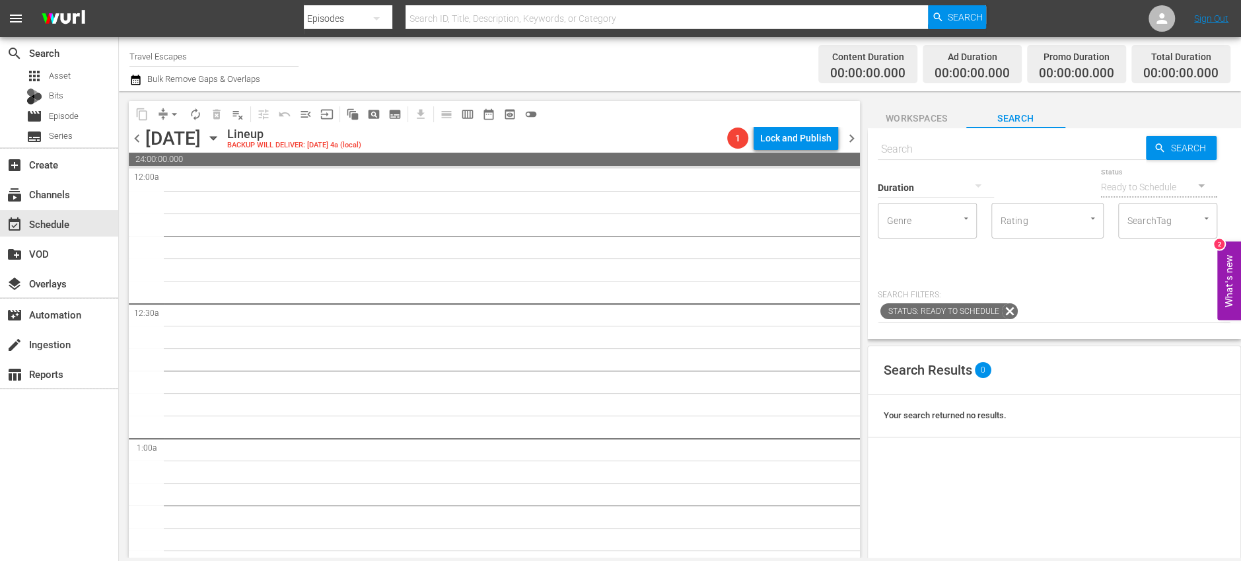
click at [137, 137] on span "chevron_left" at bounding box center [137, 138] width 17 height 17
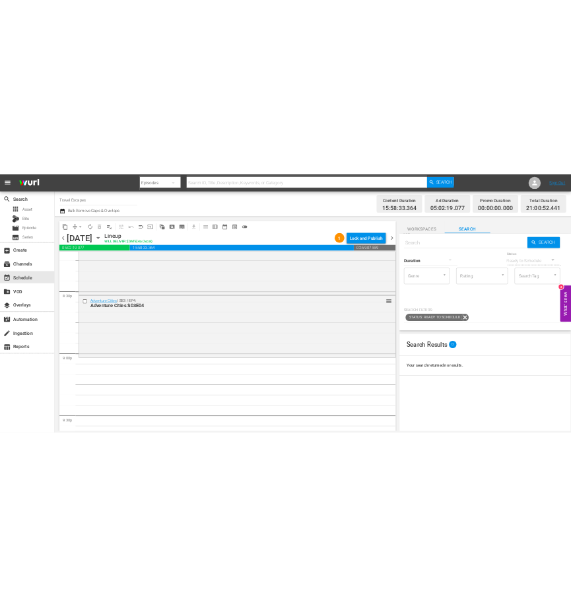
scroll to position [5438, 0]
